Goal: Transaction & Acquisition: Purchase product/service

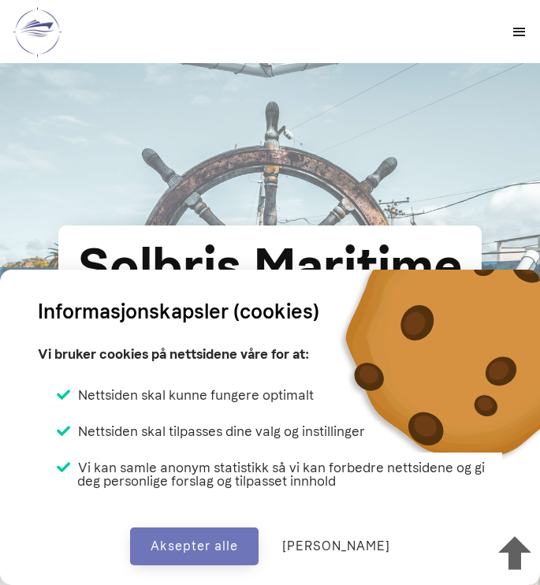
scroll to position [974, 0]
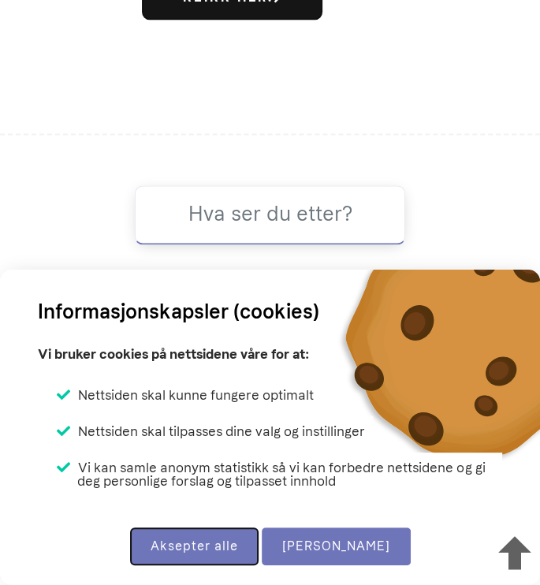
drag, startPoint x: 233, startPoint y: 553, endPoint x: 356, endPoint y: 543, distance: 123.4
click at [356, 543] on div "Aksepter alle Endre valg" at bounding box center [270, 540] width 540 height 50
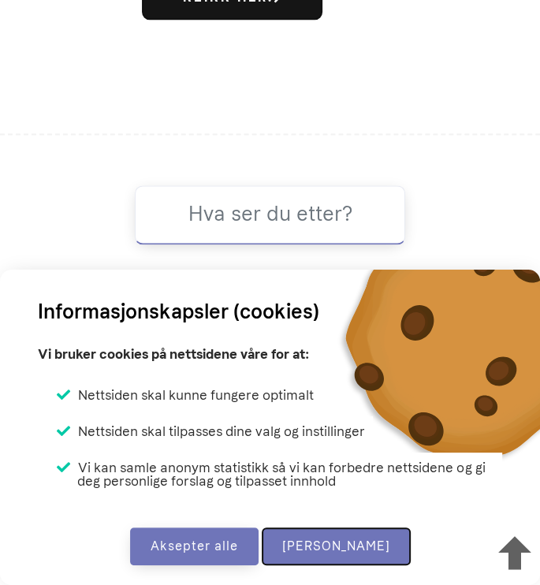
click at [366, 544] on button "[PERSON_NAME]" at bounding box center [336, 547] width 149 height 38
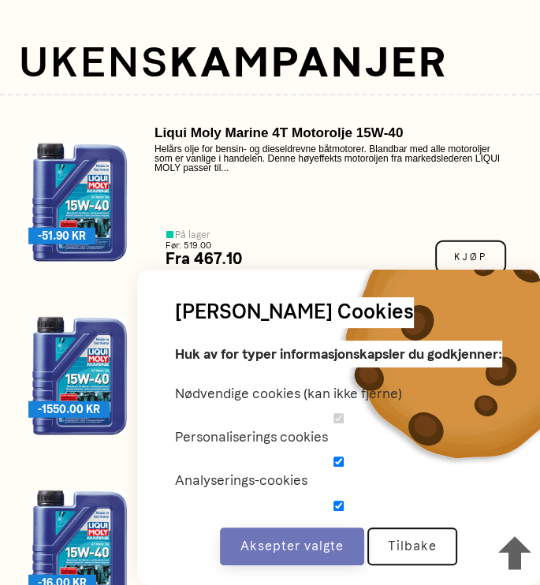
scroll to position [1684, 0]
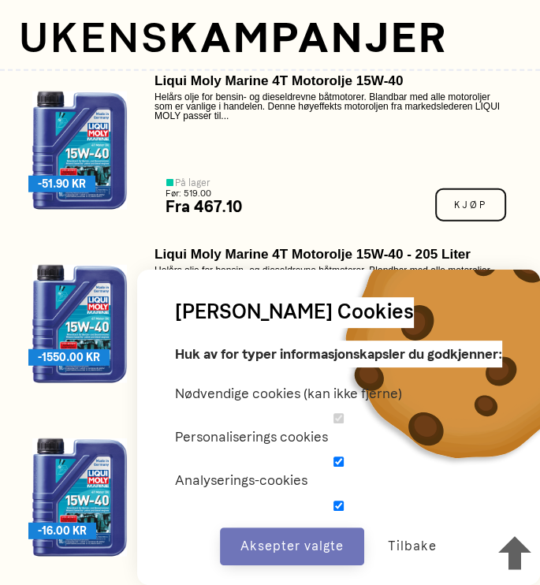
click at [337, 463] on input "checkbox" at bounding box center [338, 462] width 327 height 10
checkbox input "false"
click at [334, 505] on input "checkbox" at bounding box center [338, 506] width 327 height 10
checkbox input "false"
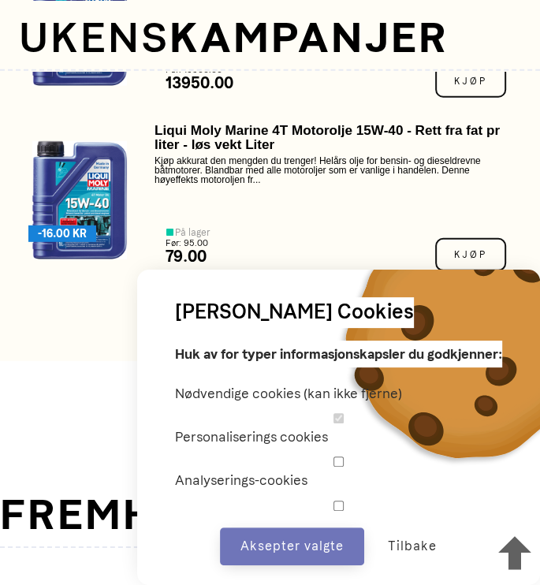
scroll to position [2078, 0]
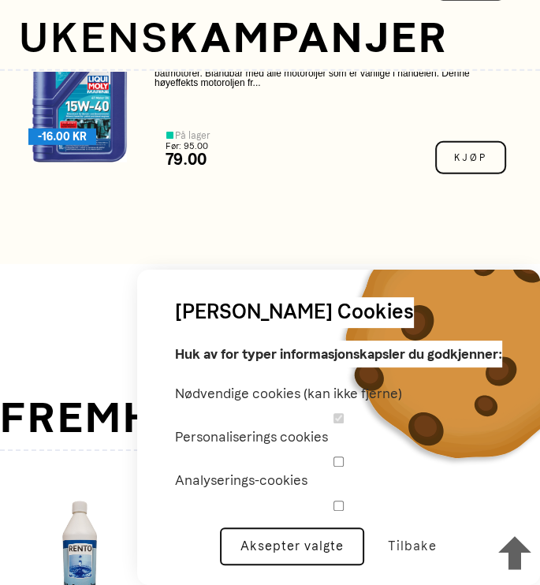
click at [315, 551] on button "Aksepter valgte" at bounding box center [292, 547] width 144 height 38
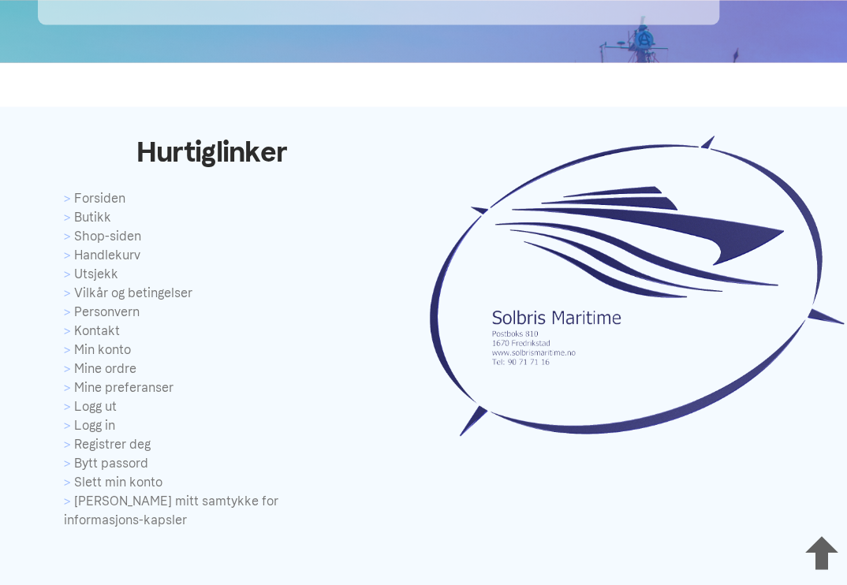
scroll to position [5157, 0]
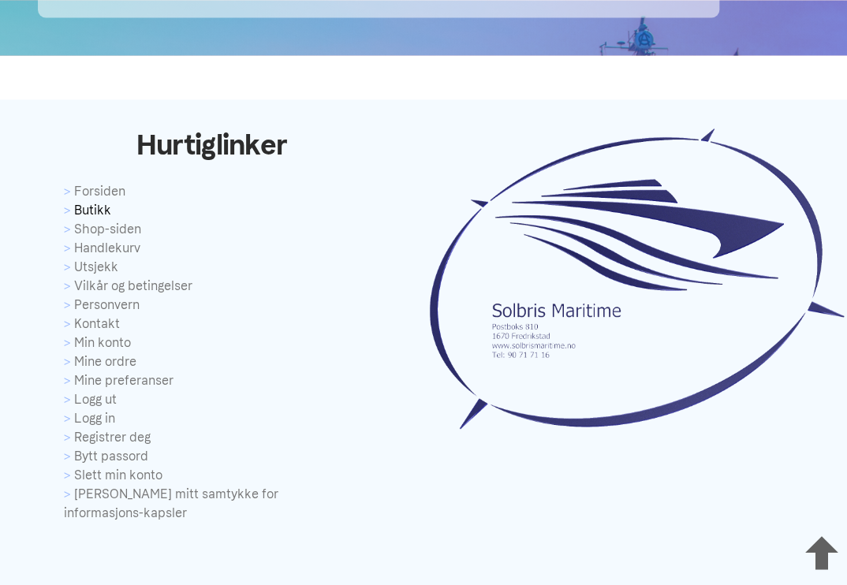
click at [95, 207] on link "Butikk" at bounding box center [212, 209] width 296 height 19
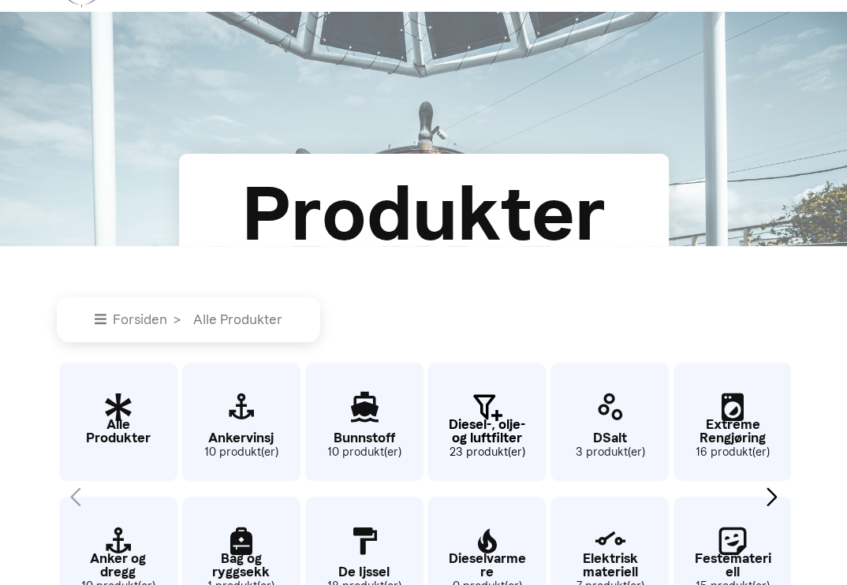
scroll to position [79, 0]
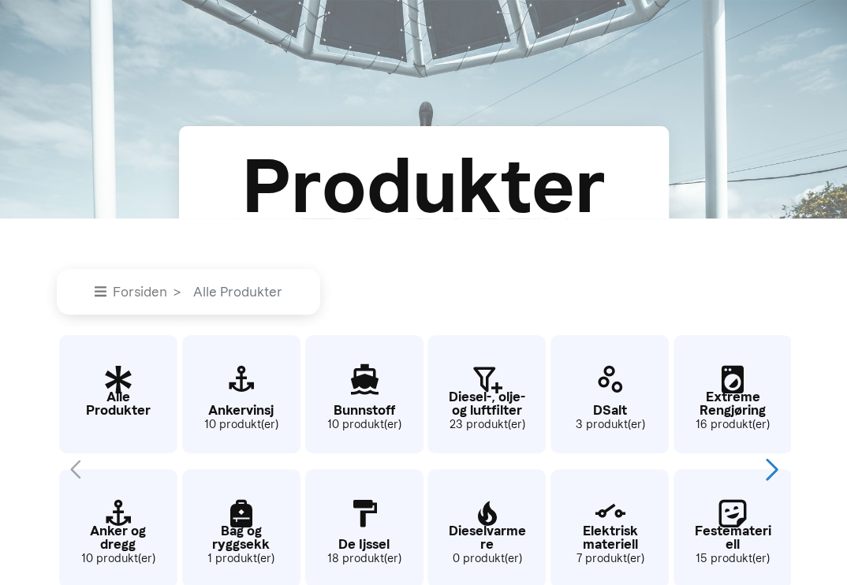
click at [769, 470] on div "Next slide" at bounding box center [771, 469] width 21 height 35
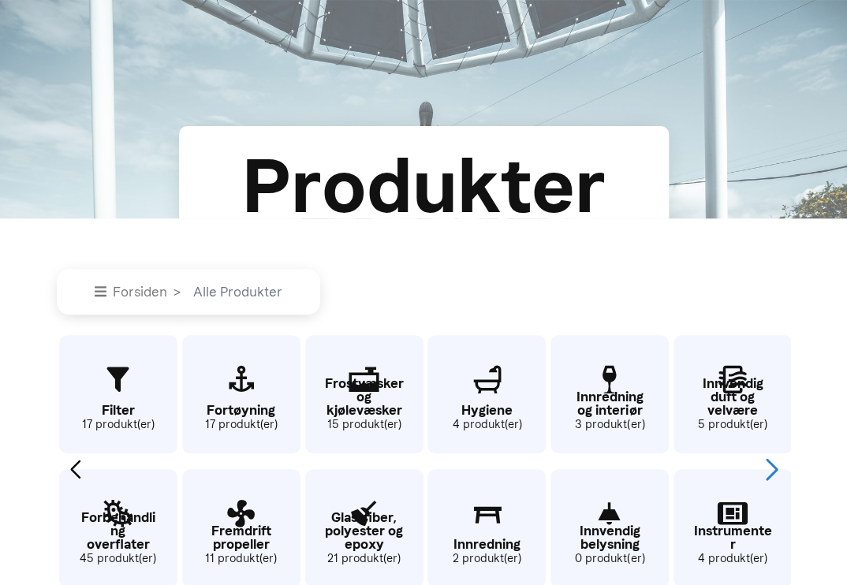
click at [767, 468] on div "Next slide" at bounding box center [771, 469] width 21 height 35
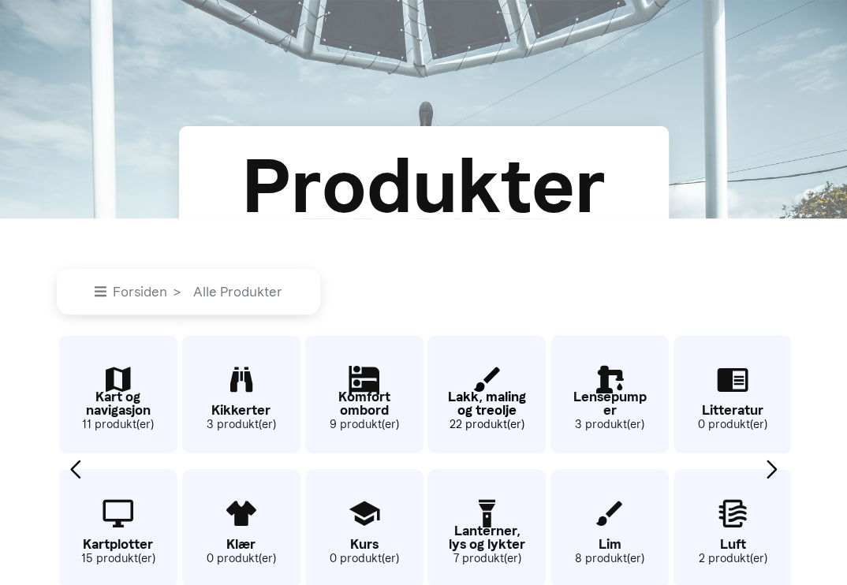
click at [485, 397] on p "Lakk, maling og treolje" at bounding box center [486, 403] width 118 height 27
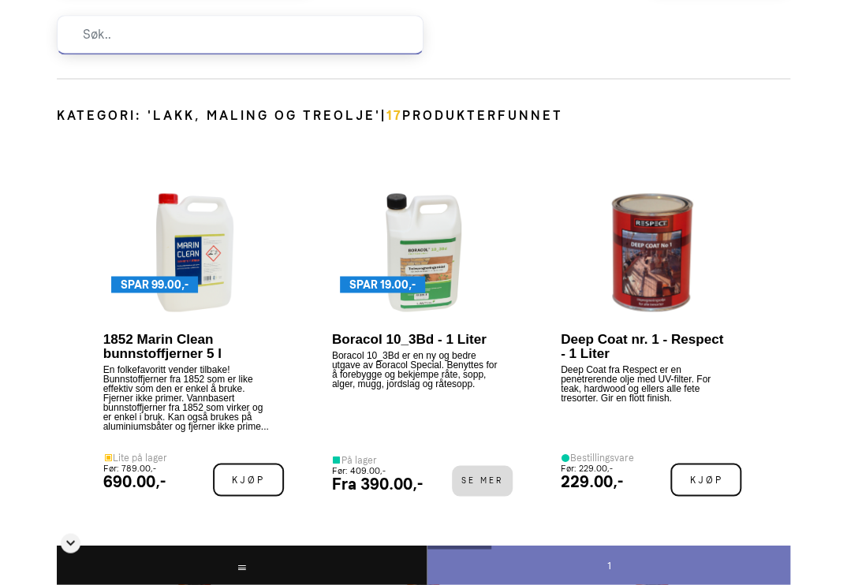
scroll to position [299, 0]
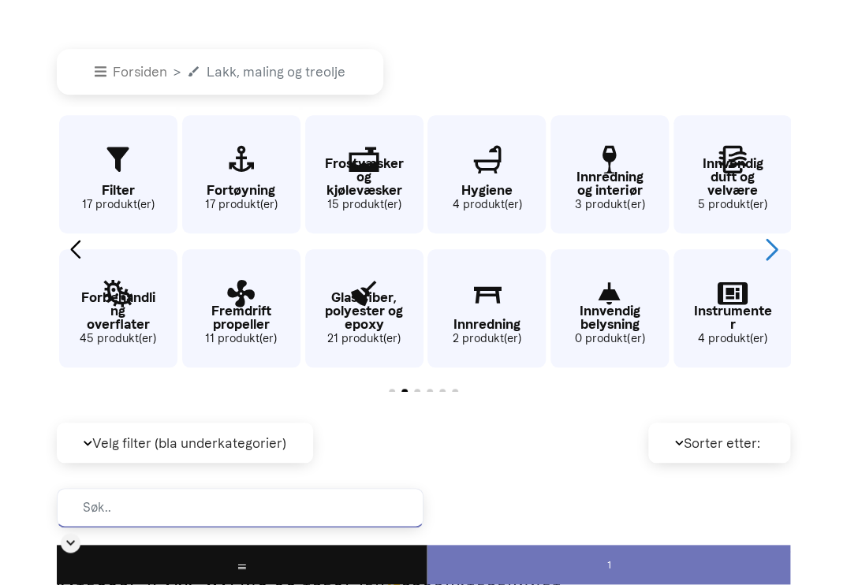
click at [775, 250] on div "Next slide" at bounding box center [771, 249] width 21 height 35
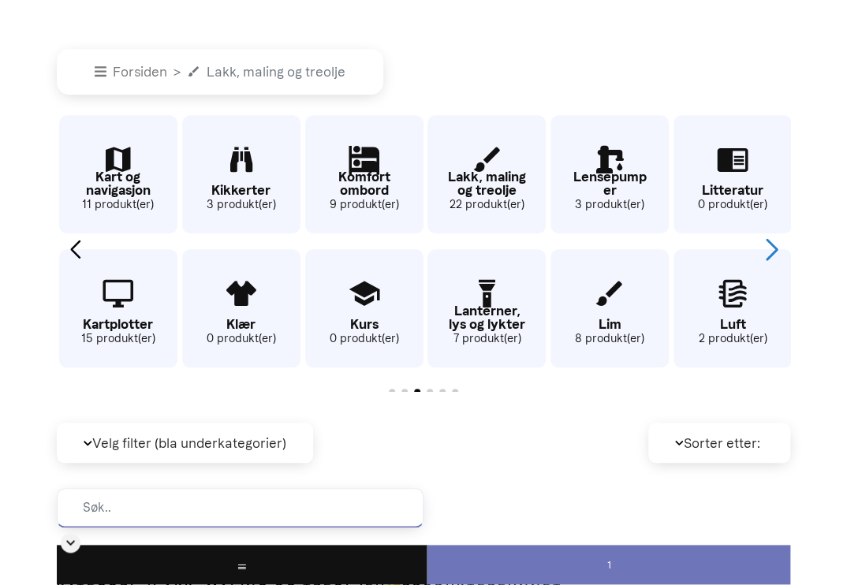
click at [774, 250] on div "Next slide" at bounding box center [771, 249] width 21 height 35
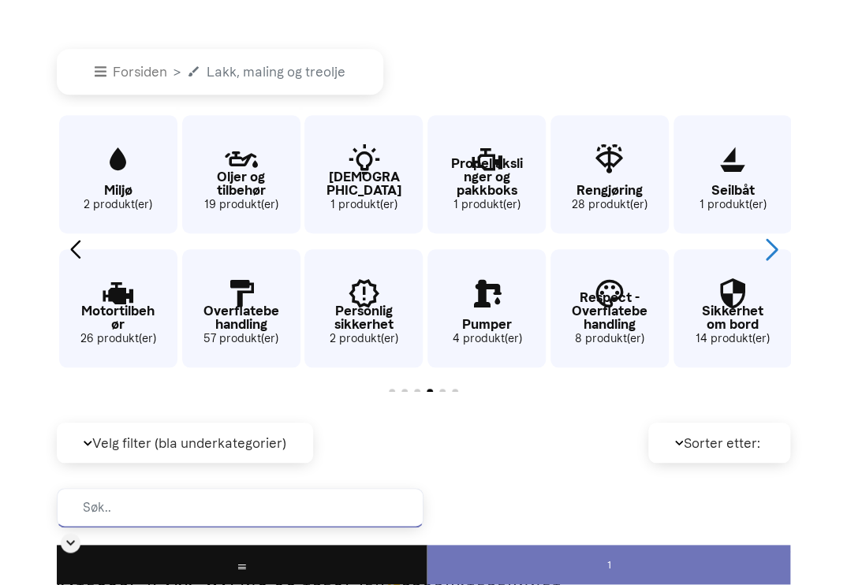
click at [246, 330] on div "Overflatebehandling 57 produkt(er)" at bounding box center [241, 308] width 118 height 118
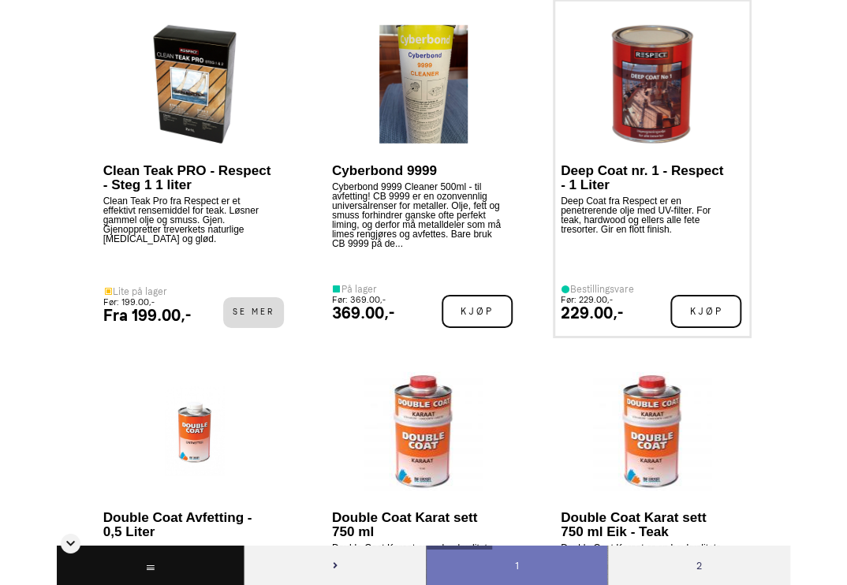
scroll to position [1637, 0]
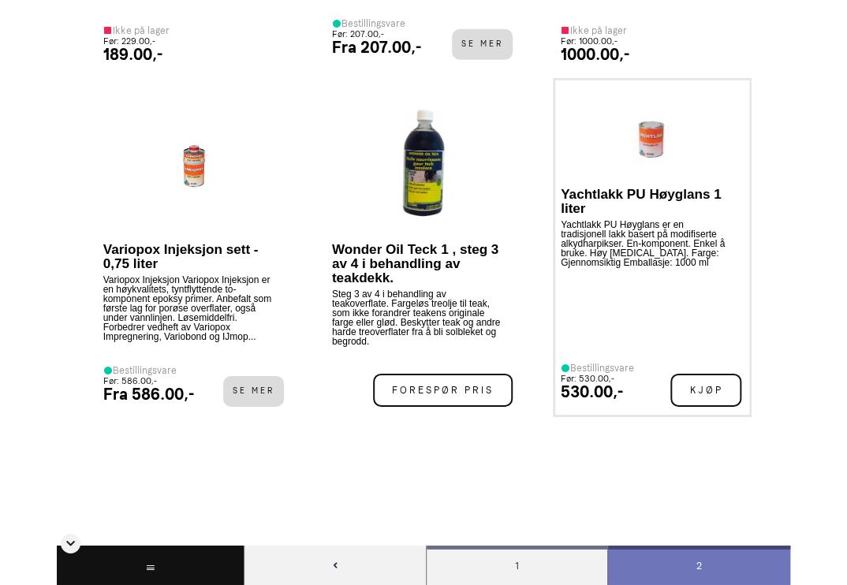
scroll to position [5581, 0]
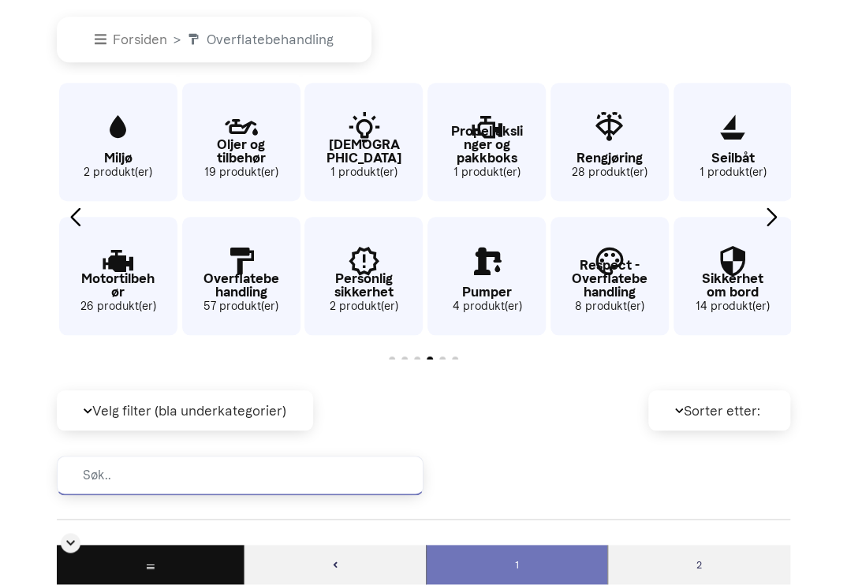
scroll to position [1513, 0]
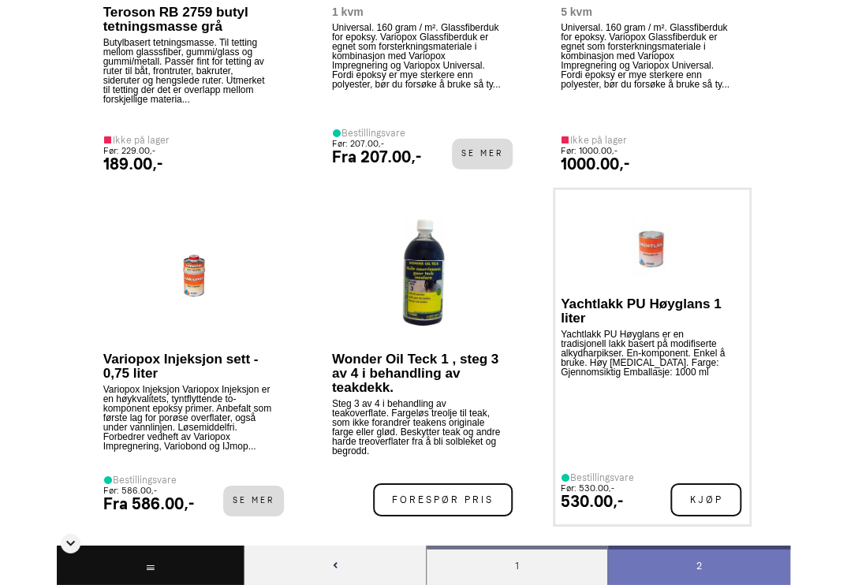
scroll to position [5638, 0]
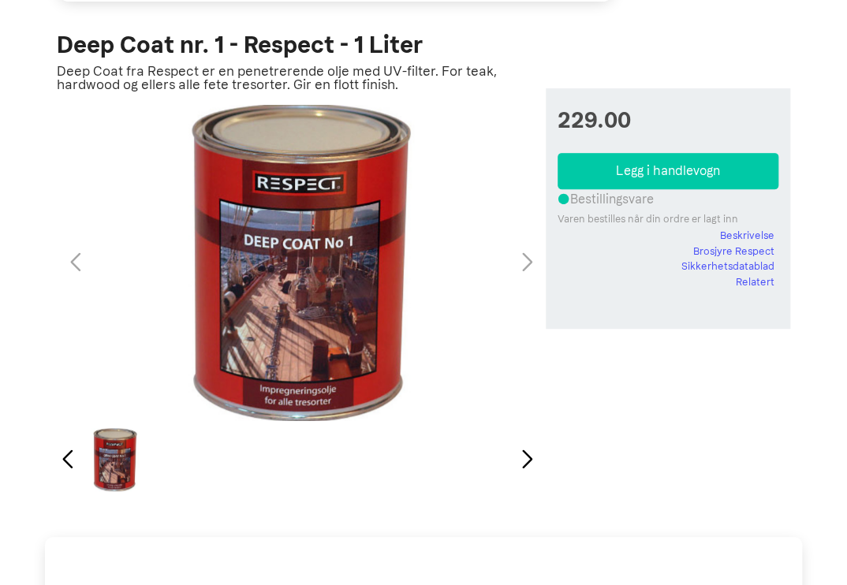
scroll to position [158, 0]
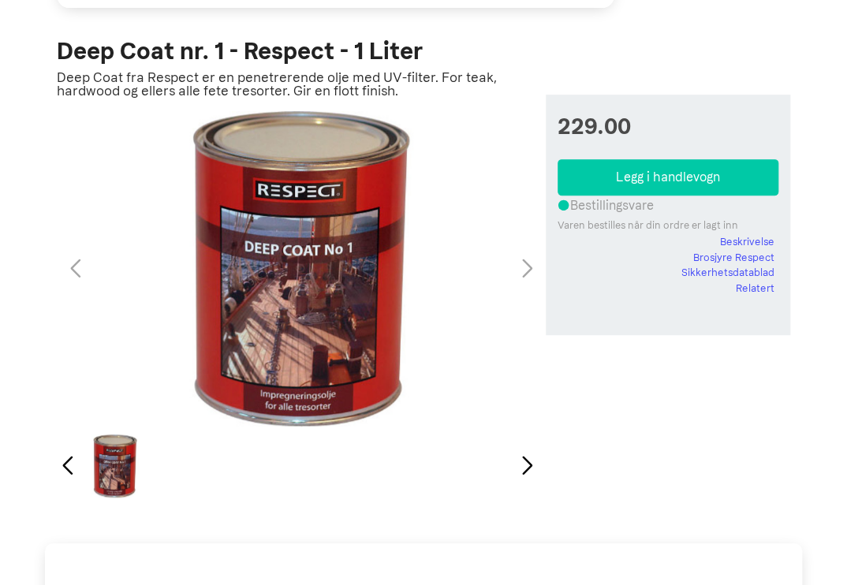
click at [529, 476] on div "Next slide" at bounding box center [527, 466] width 21 height 35
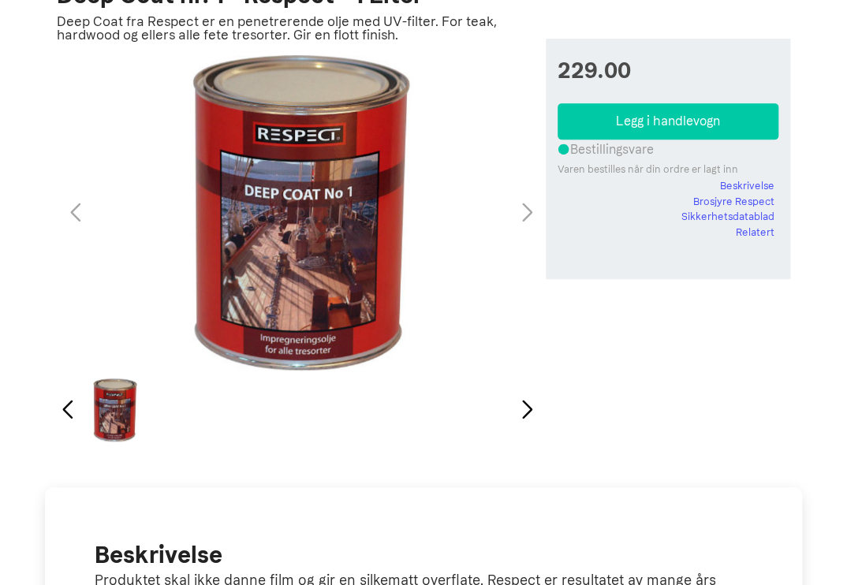
scroll to position [79, 0]
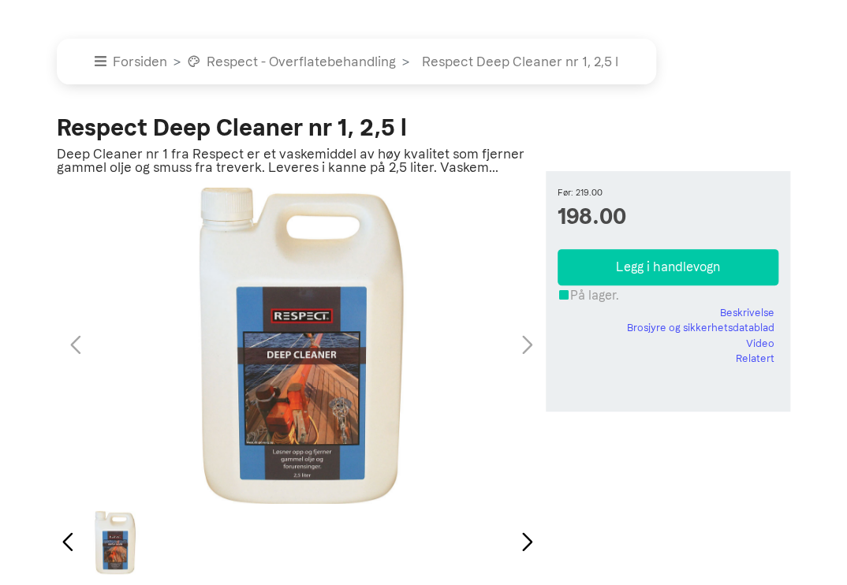
scroll to position [79, 0]
